Goal: Browse casually

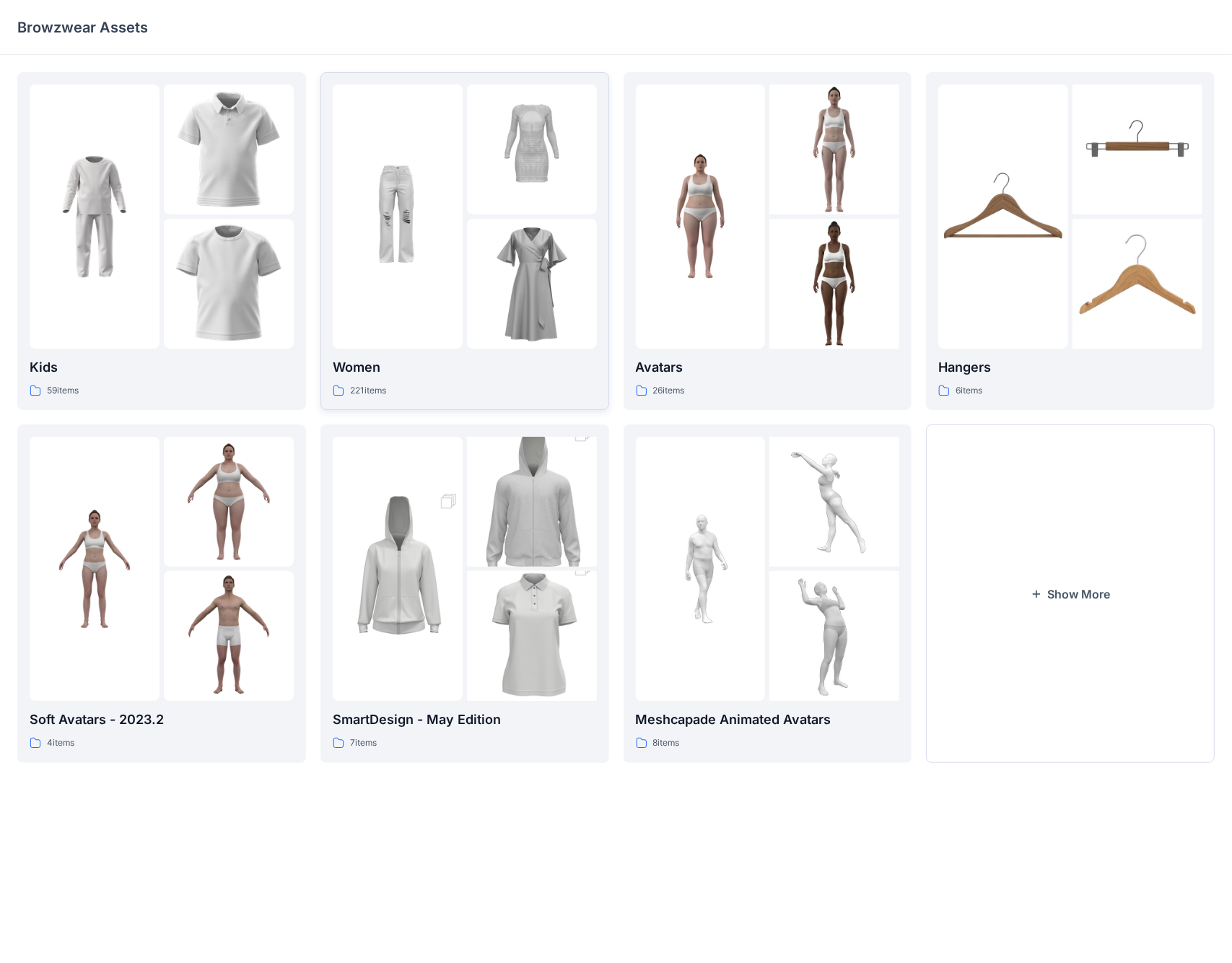
click at [461, 245] on img at bounding box center [397, 216] width 130 height 130
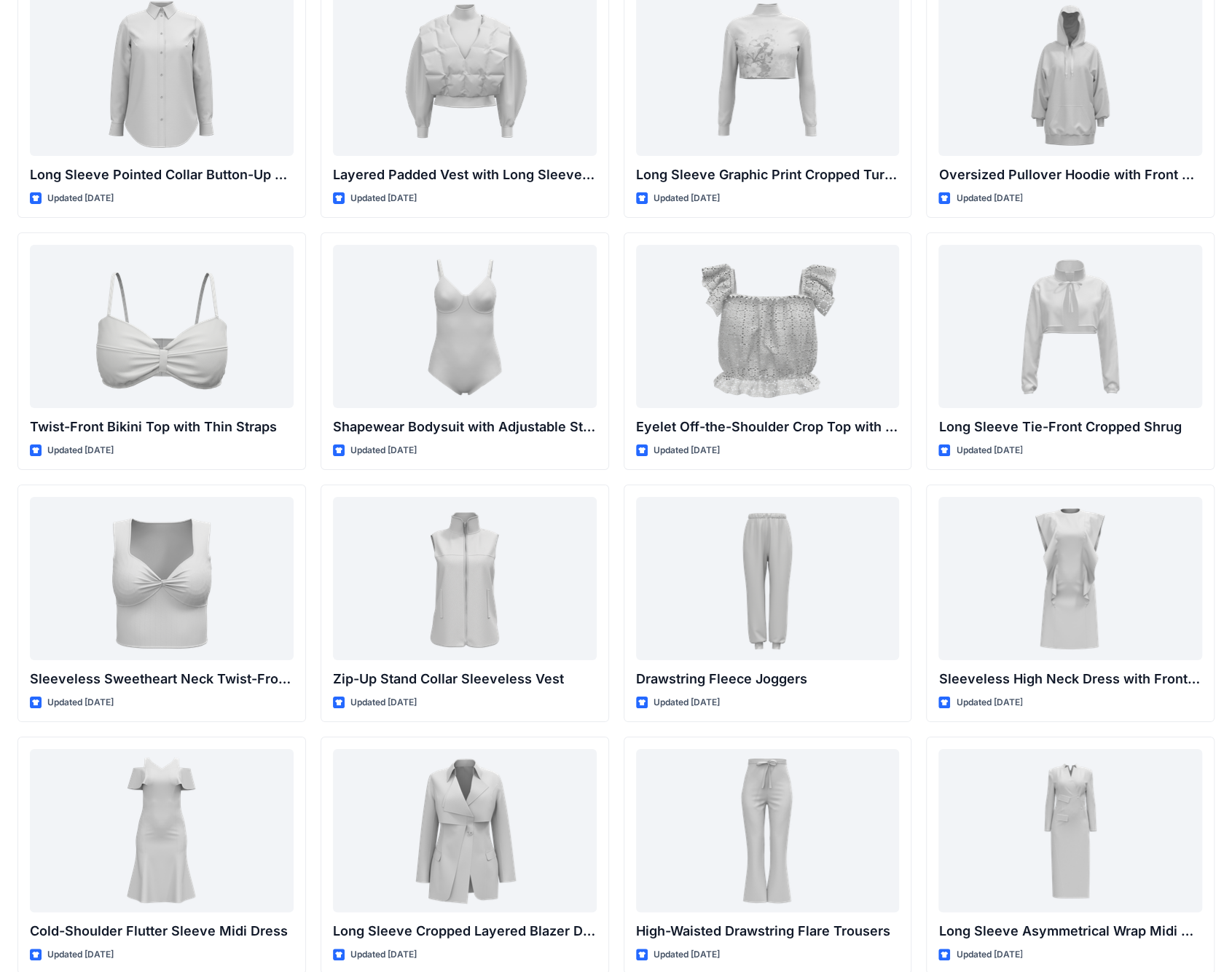
scroll to position [3372, 0]
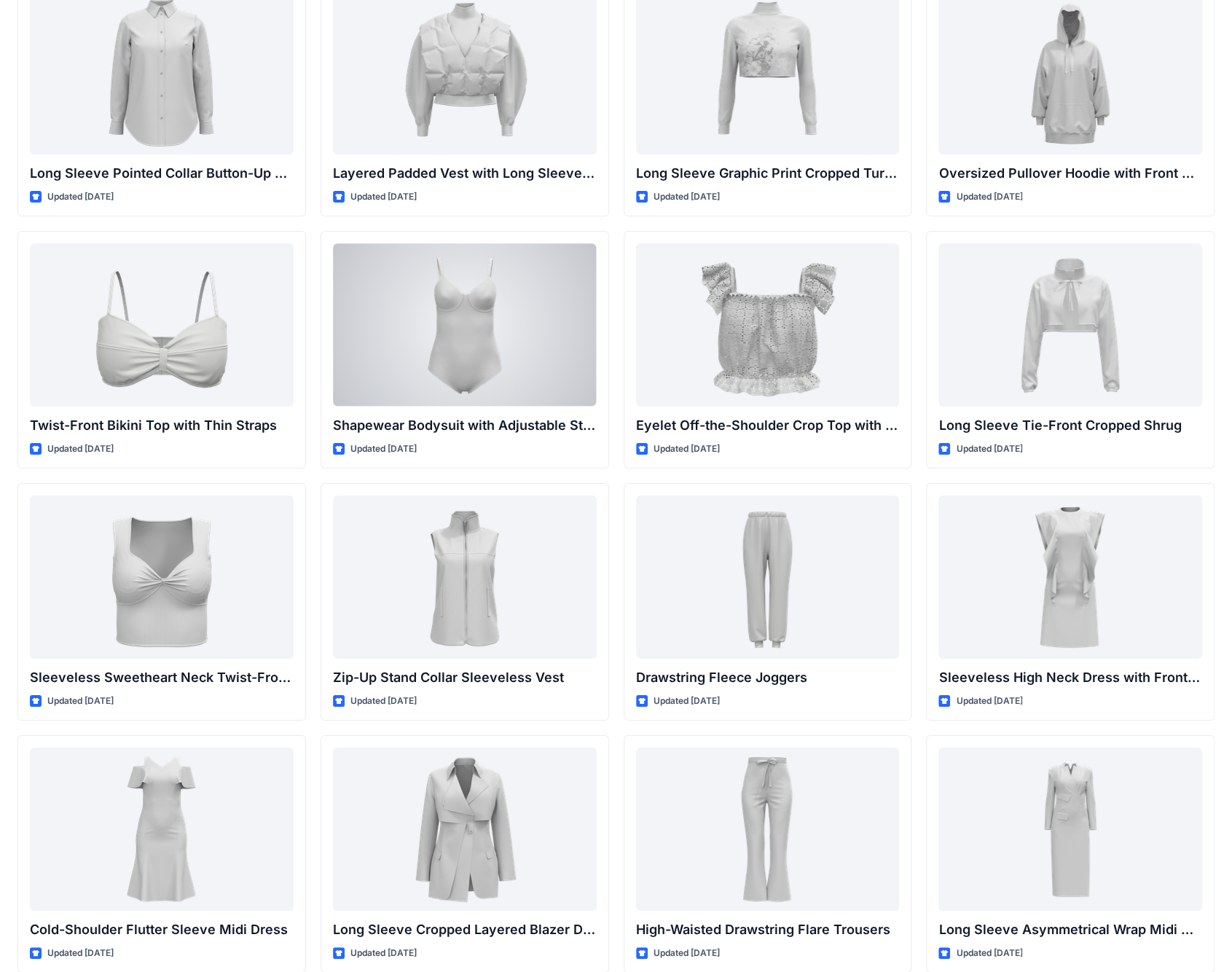
click at [543, 300] on div at bounding box center [465, 324] width 264 height 163
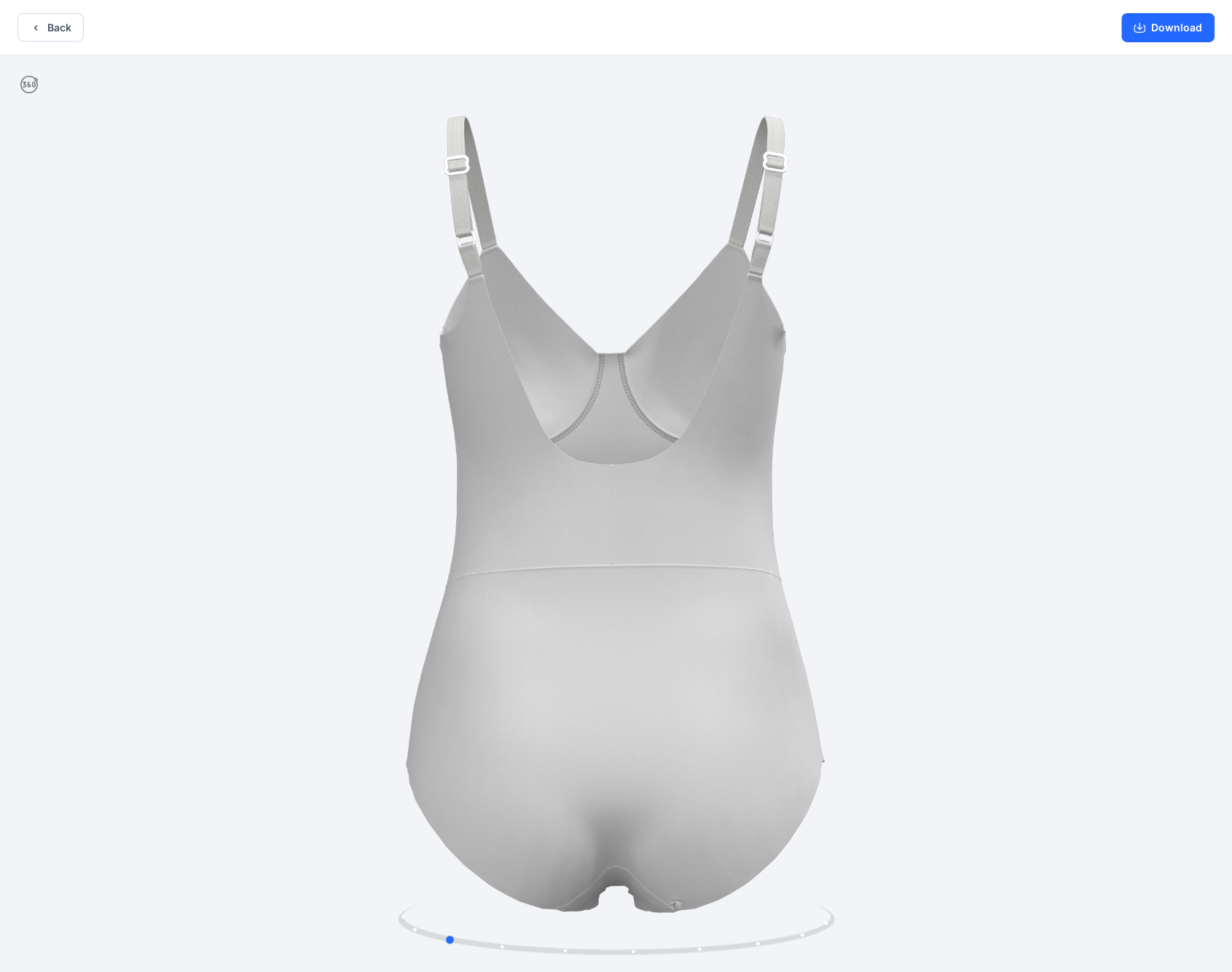
drag, startPoint x: 683, startPoint y: 370, endPoint x: 589, endPoint y: 391, distance: 96.3
click at [538, 361] on div at bounding box center [616, 516] width 1232 height 920
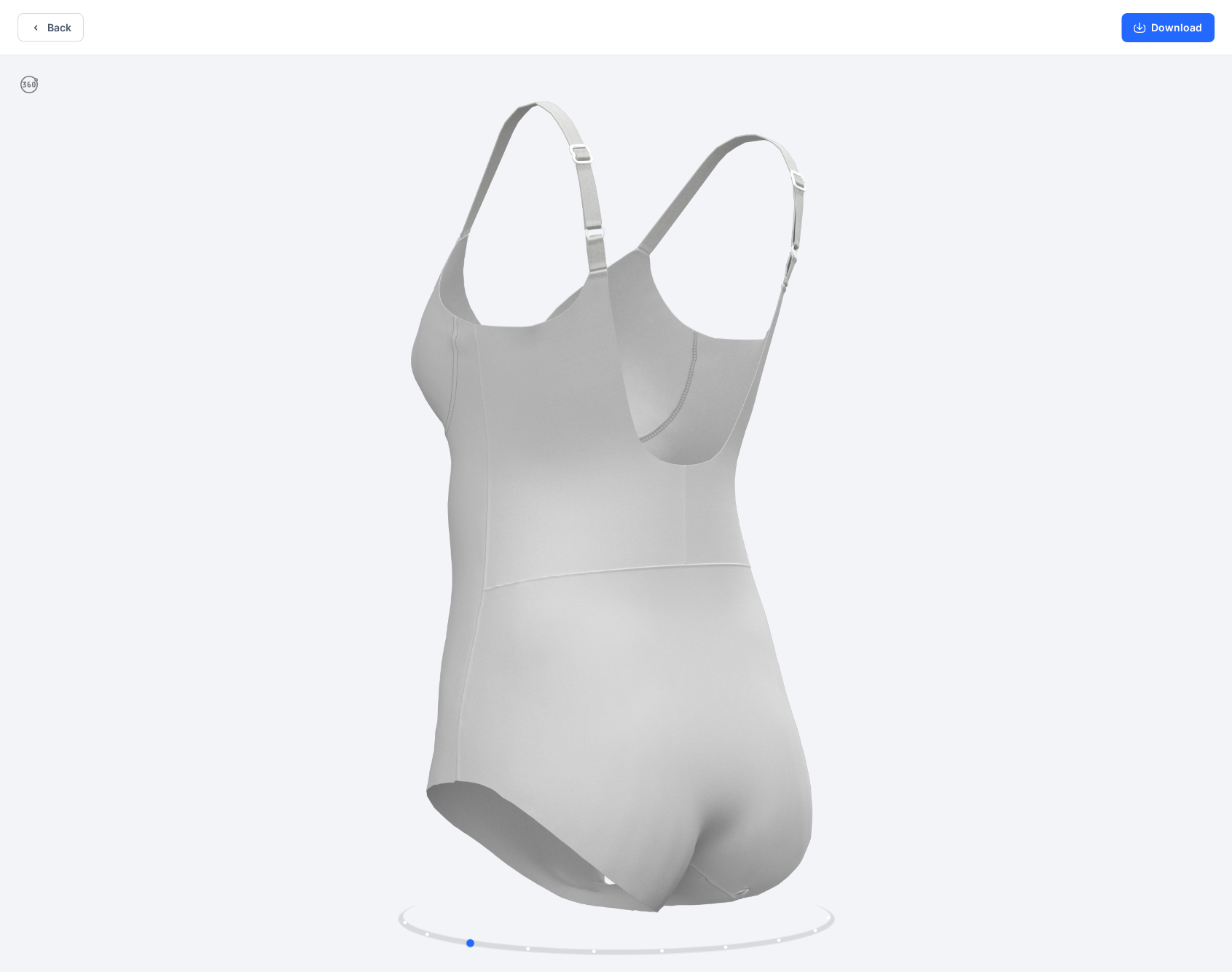
drag, startPoint x: 655, startPoint y: 433, endPoint x: 676, endPoint y: 276, distance: 158.4
click at [676, 276] on div at bounding box center [616, 516] width 1232 height 920
click at [44, 24] on button "Back" at bounding box center [51, 28] width 67 height 29
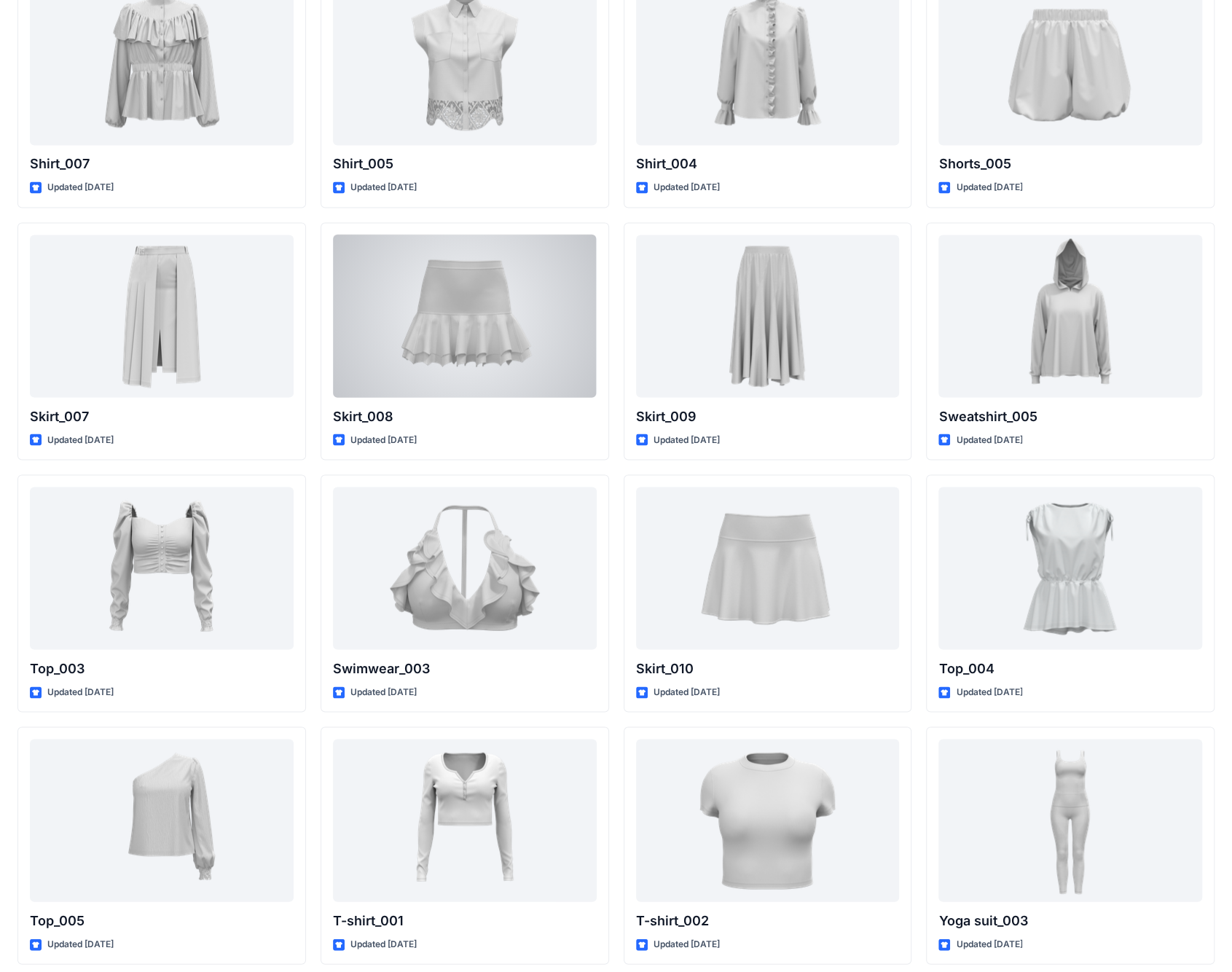
scroll to position [5203, 0]
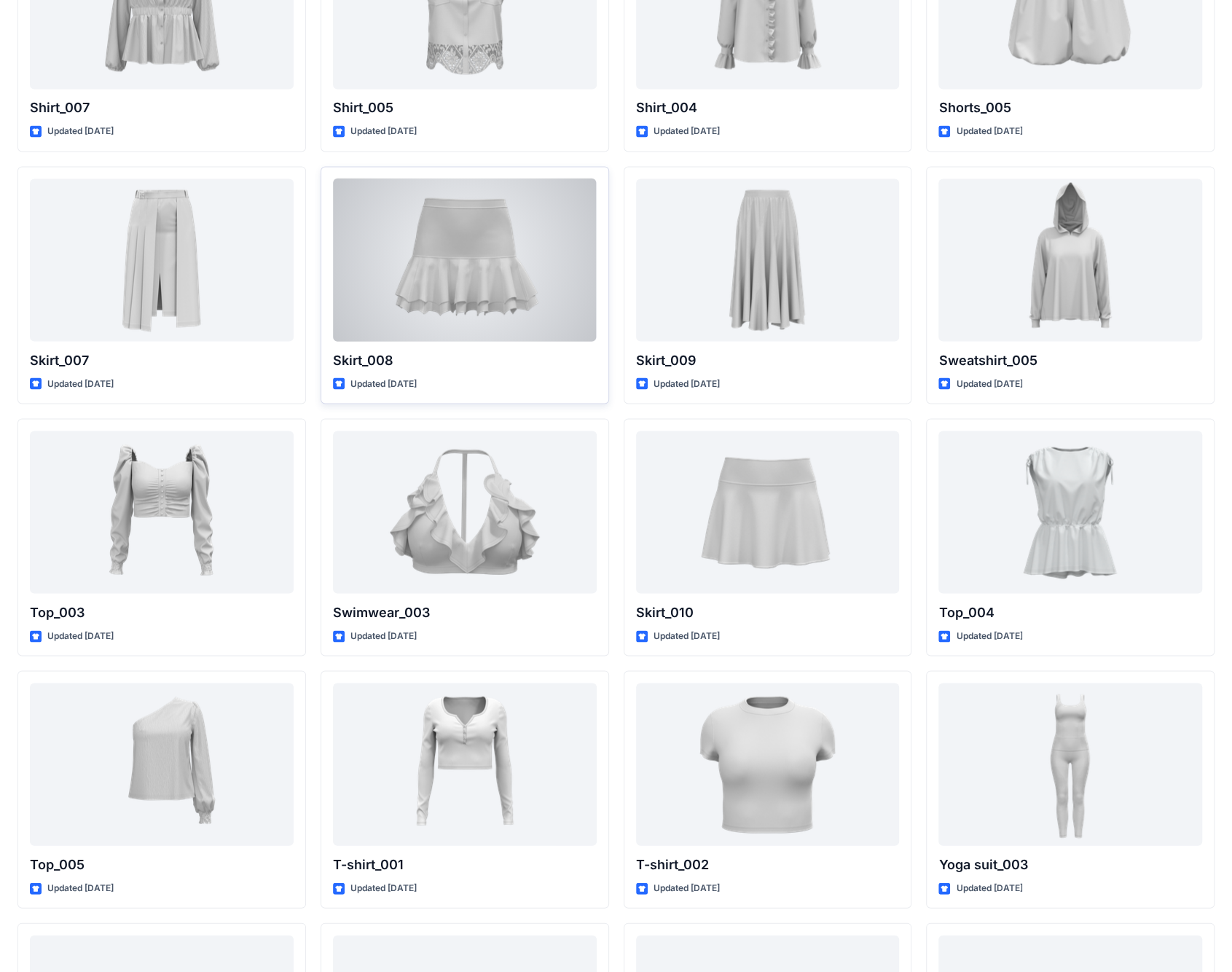
click at [439, 291] on div at bounding box center [465, 260] width 264 height 163
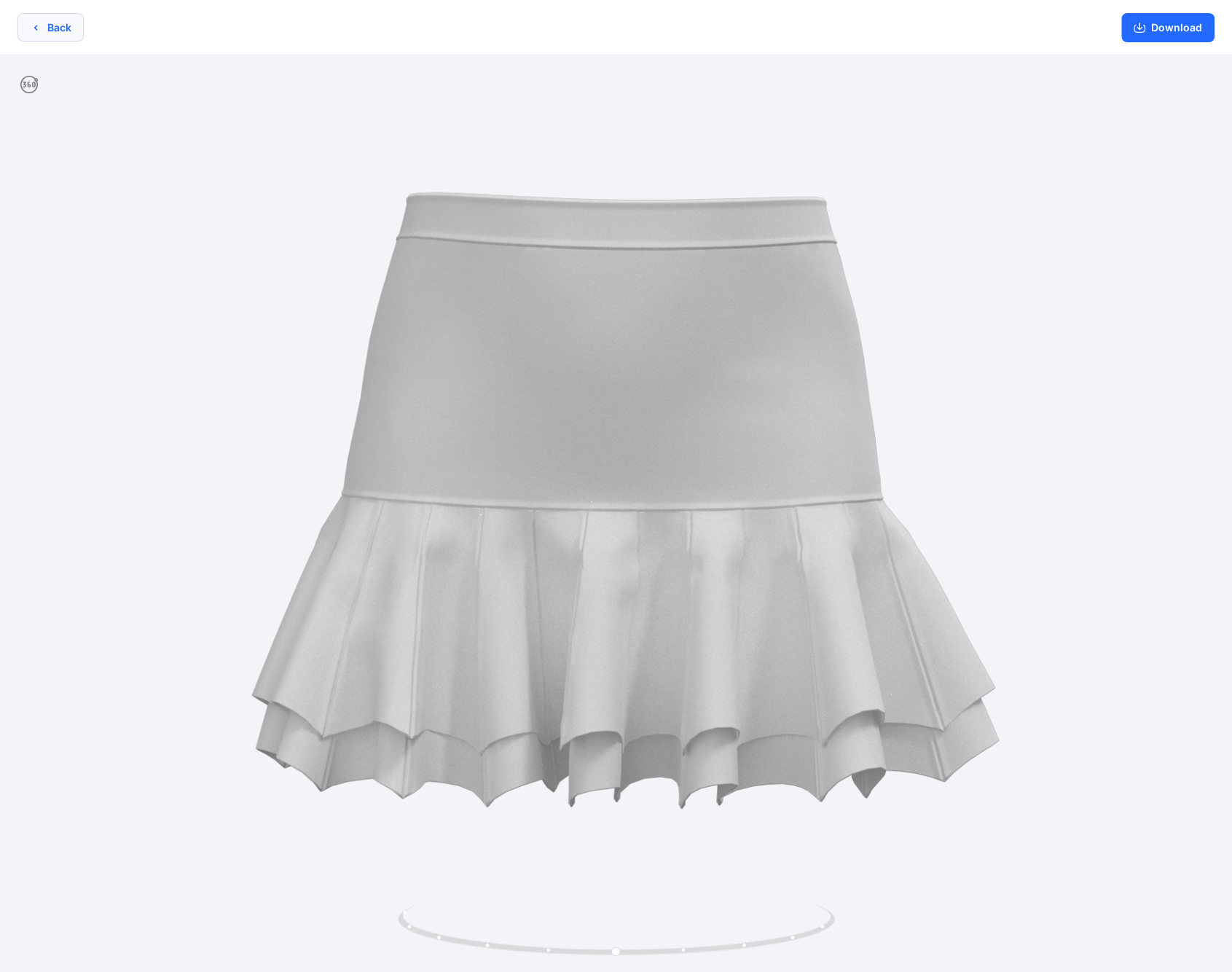
click at [51, 24] on button "Back" at bounding box center [51, 28] width 67 height 29
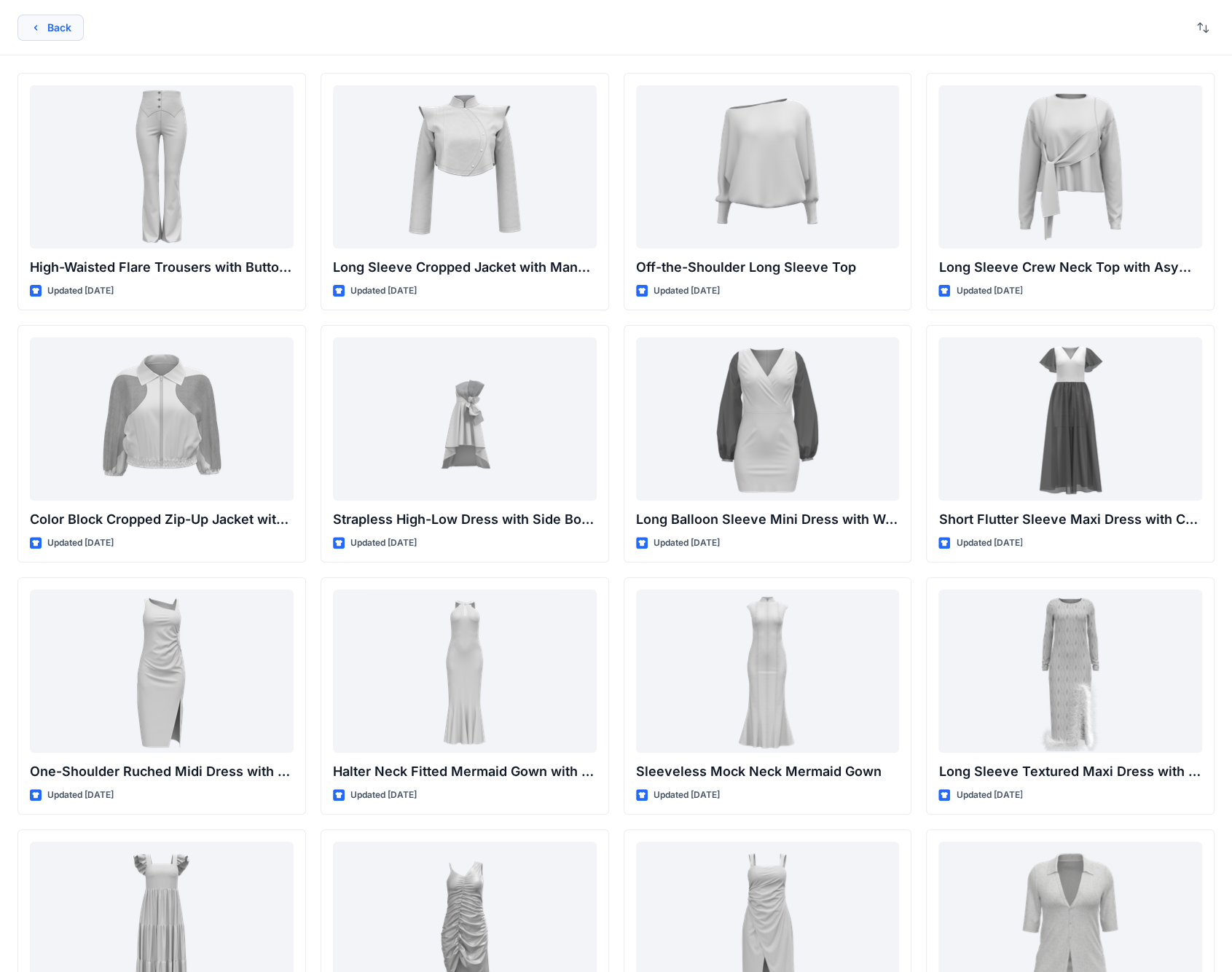
click at [53, 35] on button "Back" at bounding box center [51, 27] width 67 height 26
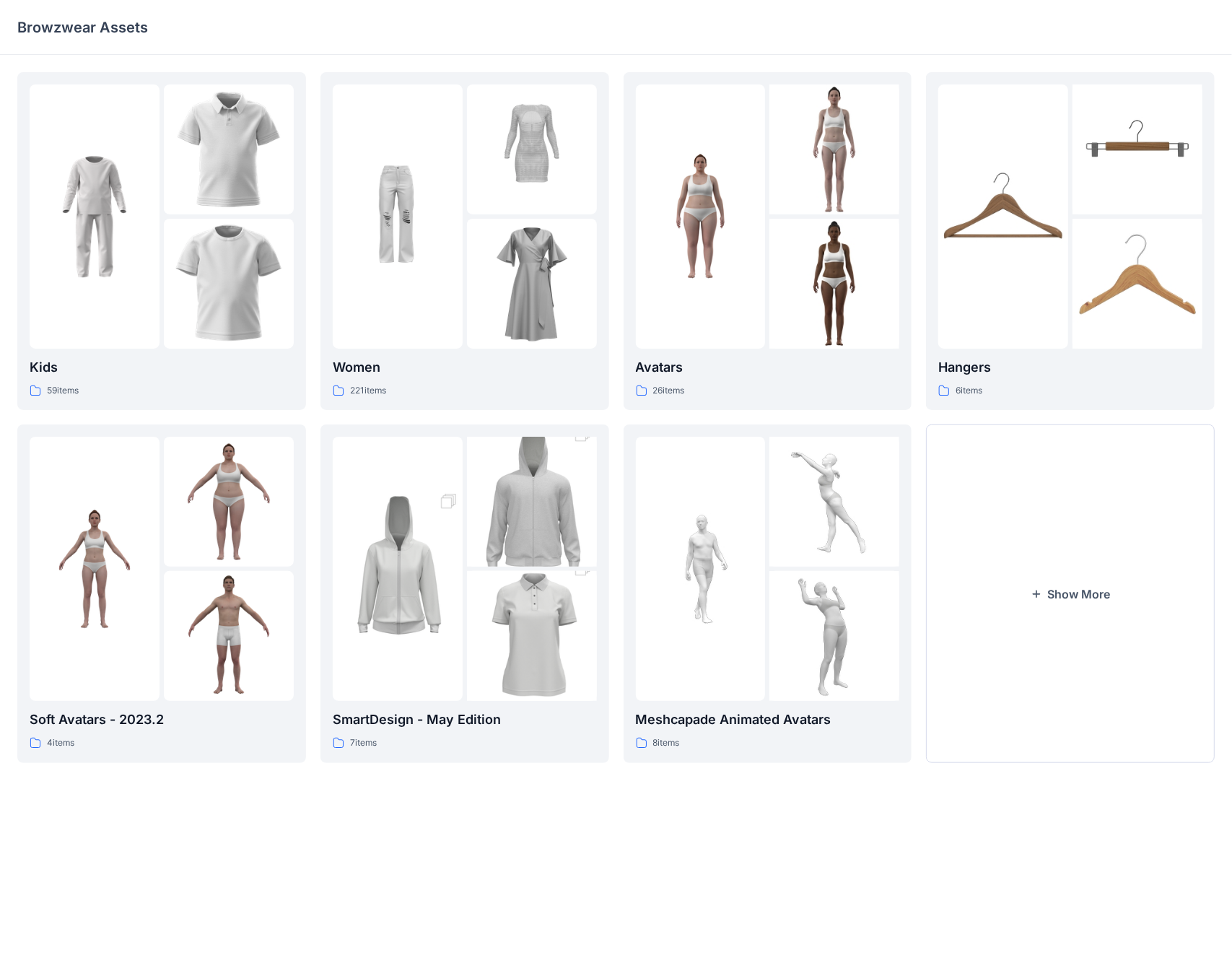
click at [617, 290] on div "Kids 59 items Soft Avatars - 2023.2 4 items Women 221 items SmartDesign - May E…" at bounding box center [616, 417] width 1198 height 690
click at [519, 492] on img at bounding box center [532, 502] width 130 height 195
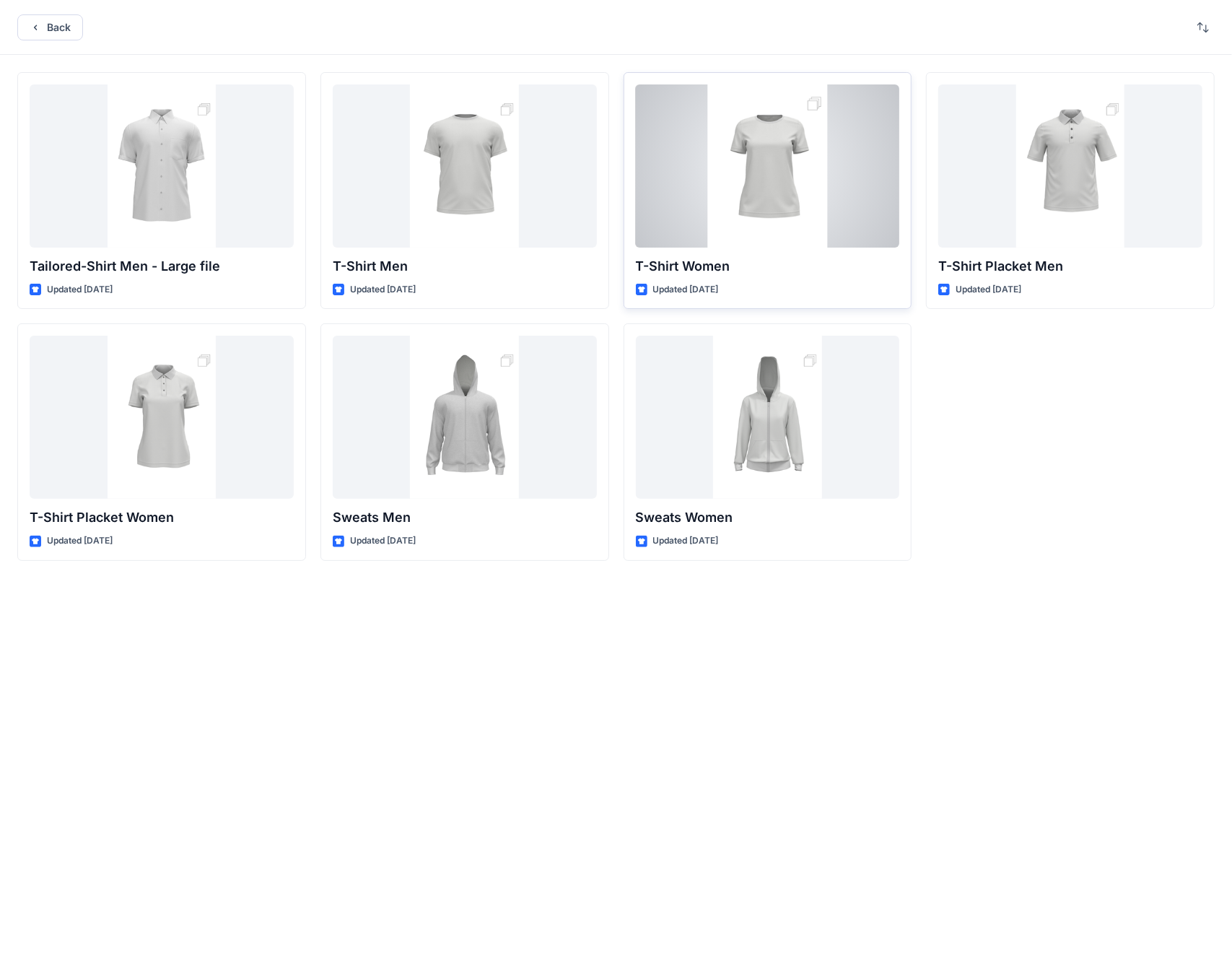
click at [721, 204] on div at bounding box center [768, 166] width 264 height 163
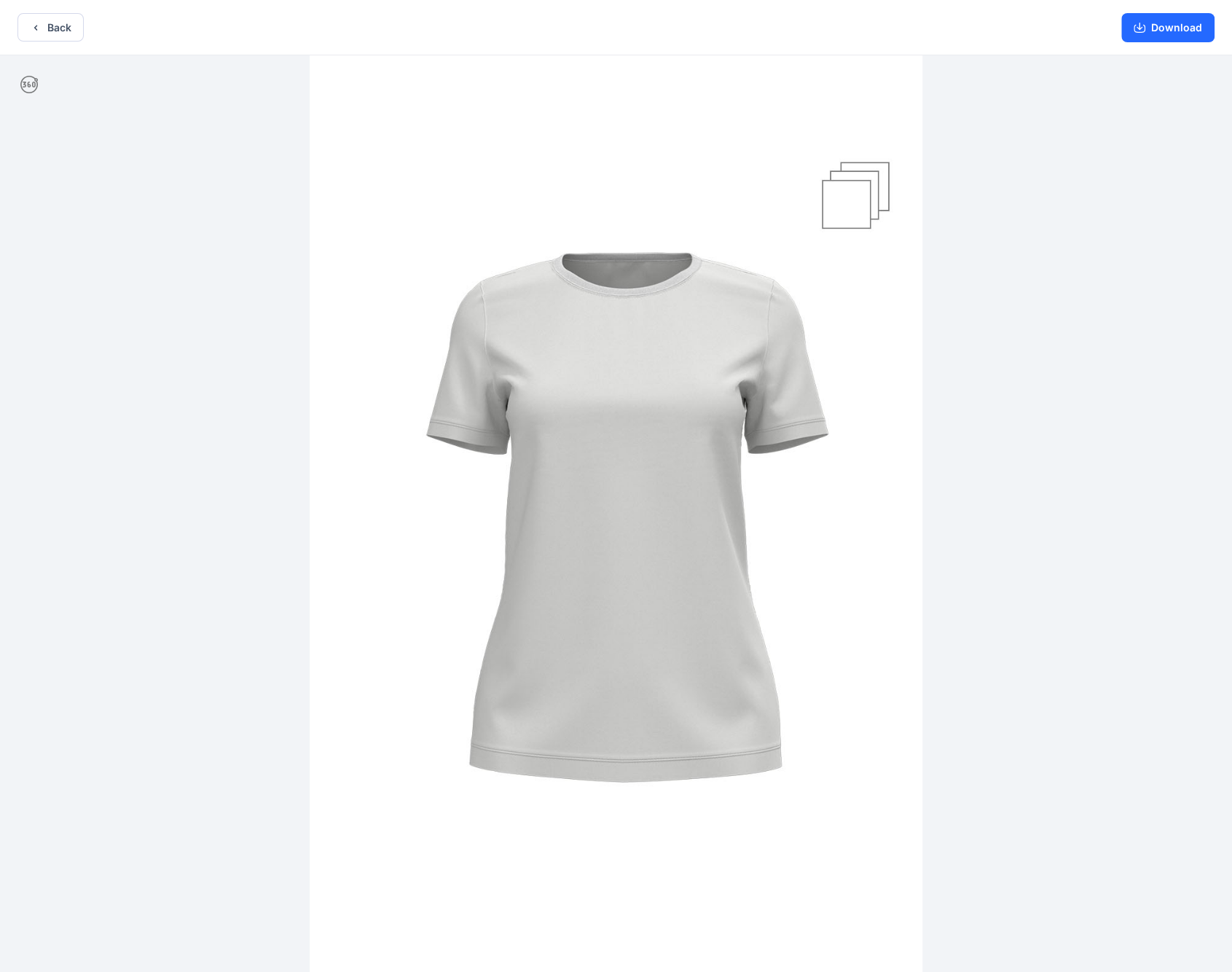
click at [728, 201] on img at bounding box center [616, 516] width 613 height 920
click at [728, 212] on img at bounding box center [616, 516] width 613 height 920
click at [728, 235] on img at bounding box center [616, 516] width 613 height 920
click at [728, 37] on button "Download" at bounding box center [1168, 28] width 94 height 30
